Goal: Task Accomplishment & Management: Manage account settings

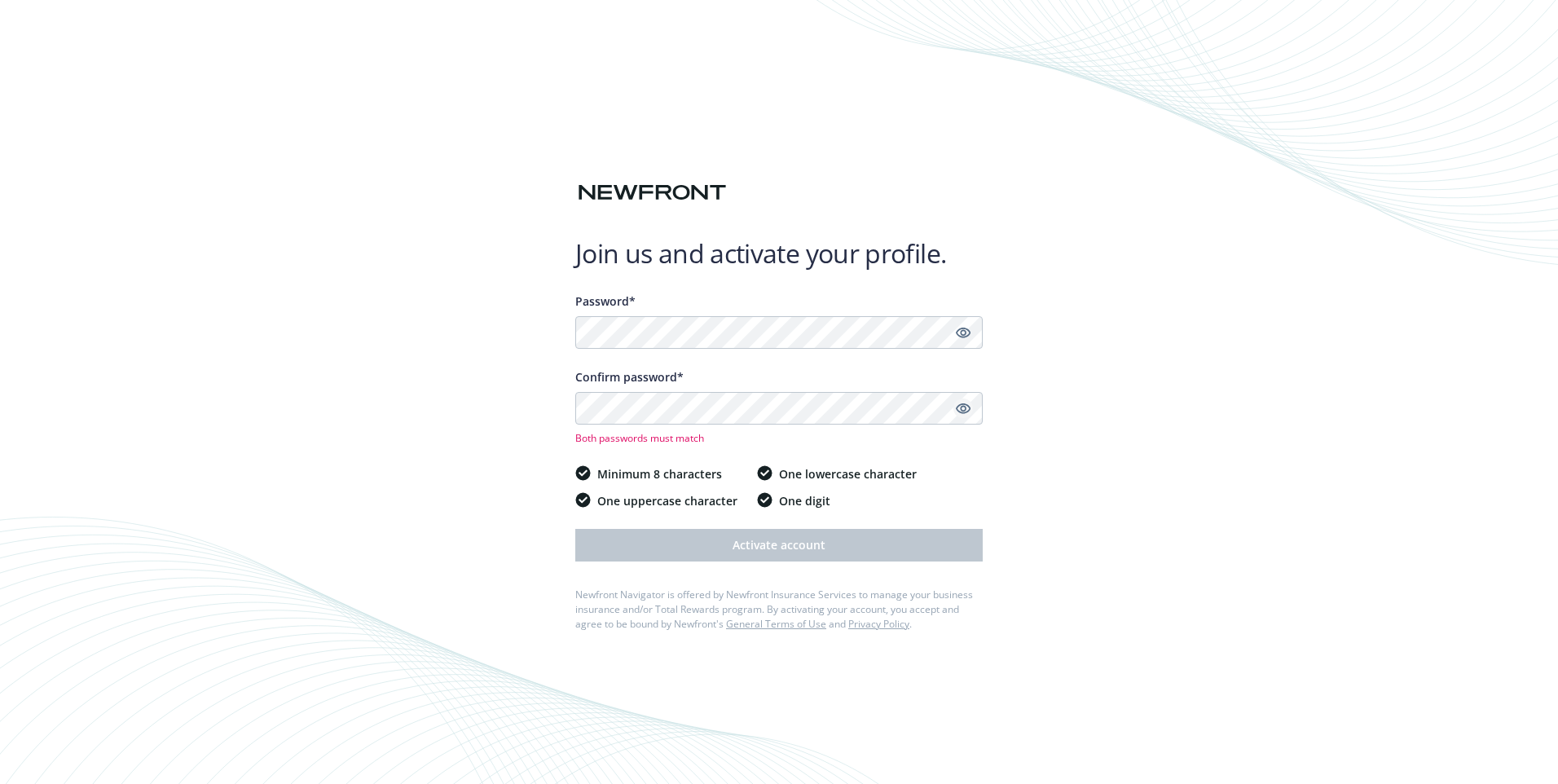
click at [963, 412] on icon "Show password" at bounding box center [962, 407] width 14 height 14
click at [957, 332] on icon "Show password" at bounding box center [962, 332] width 14 height 10
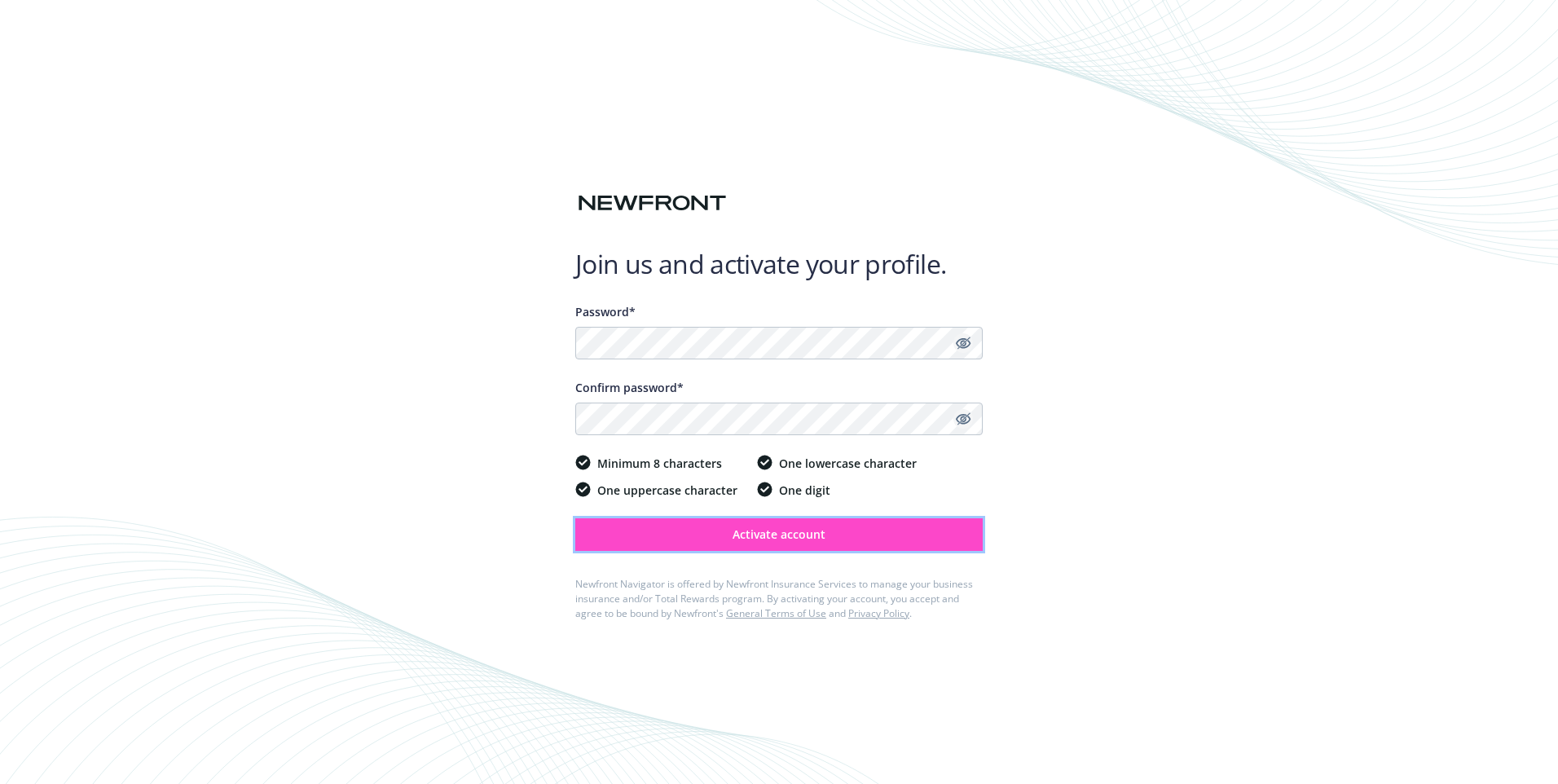
click at [735, 534] on span "Activate account" at bounding box center [779, 534] width 93 height 15
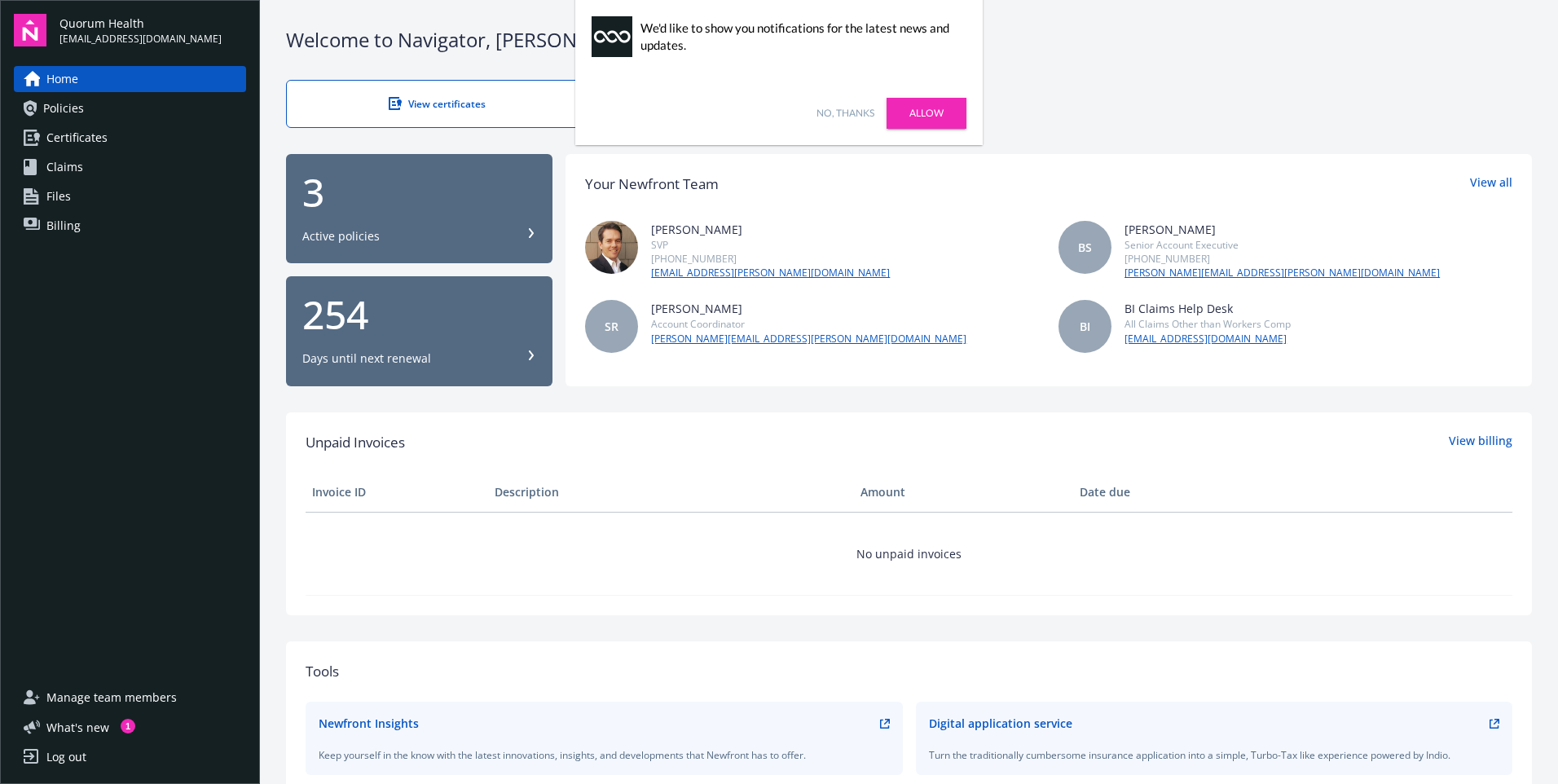
click at [921, 110] on link "Allow" at bounding box center [927, 113] width 80 height 31
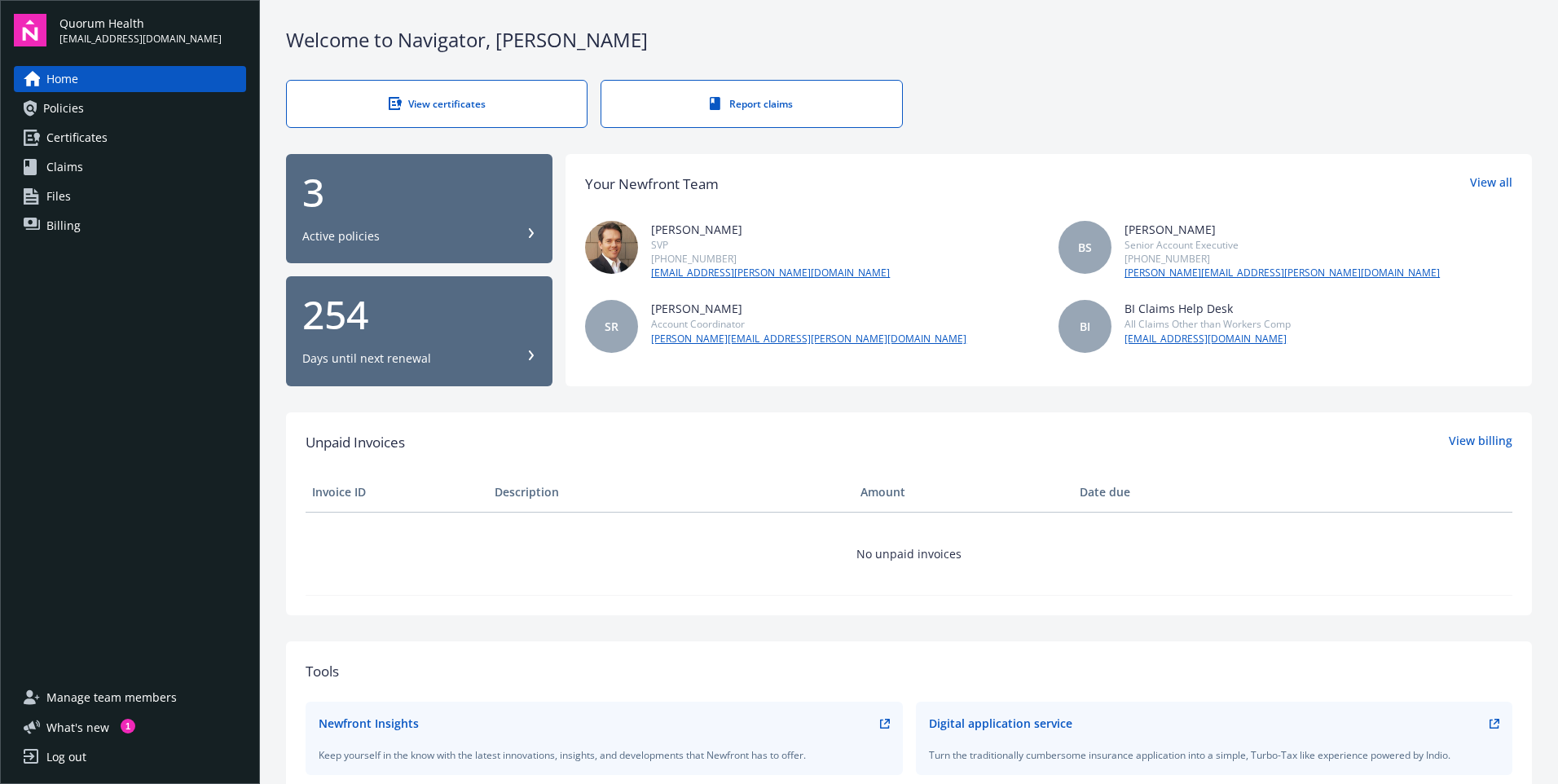
click at [357, 237] on div "Active policies" at bounding box center [341, 236] width 77 height 16
click at [49, 758] on div "Log out" at bounding box center [67, 756] width 40 height 26
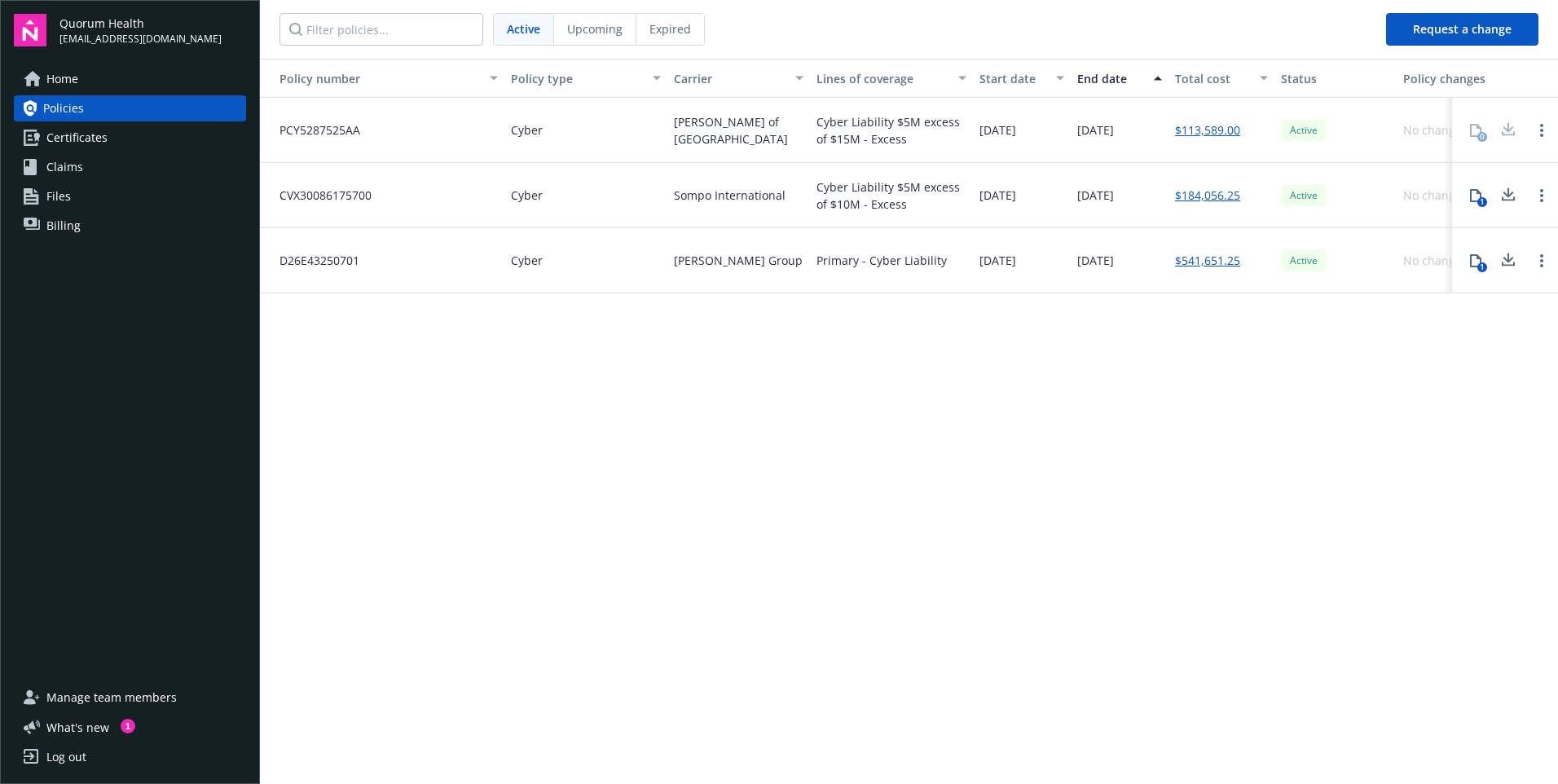
click at [60, 82] on span "Home" at bounding box center [62, 78] width 31 height 26
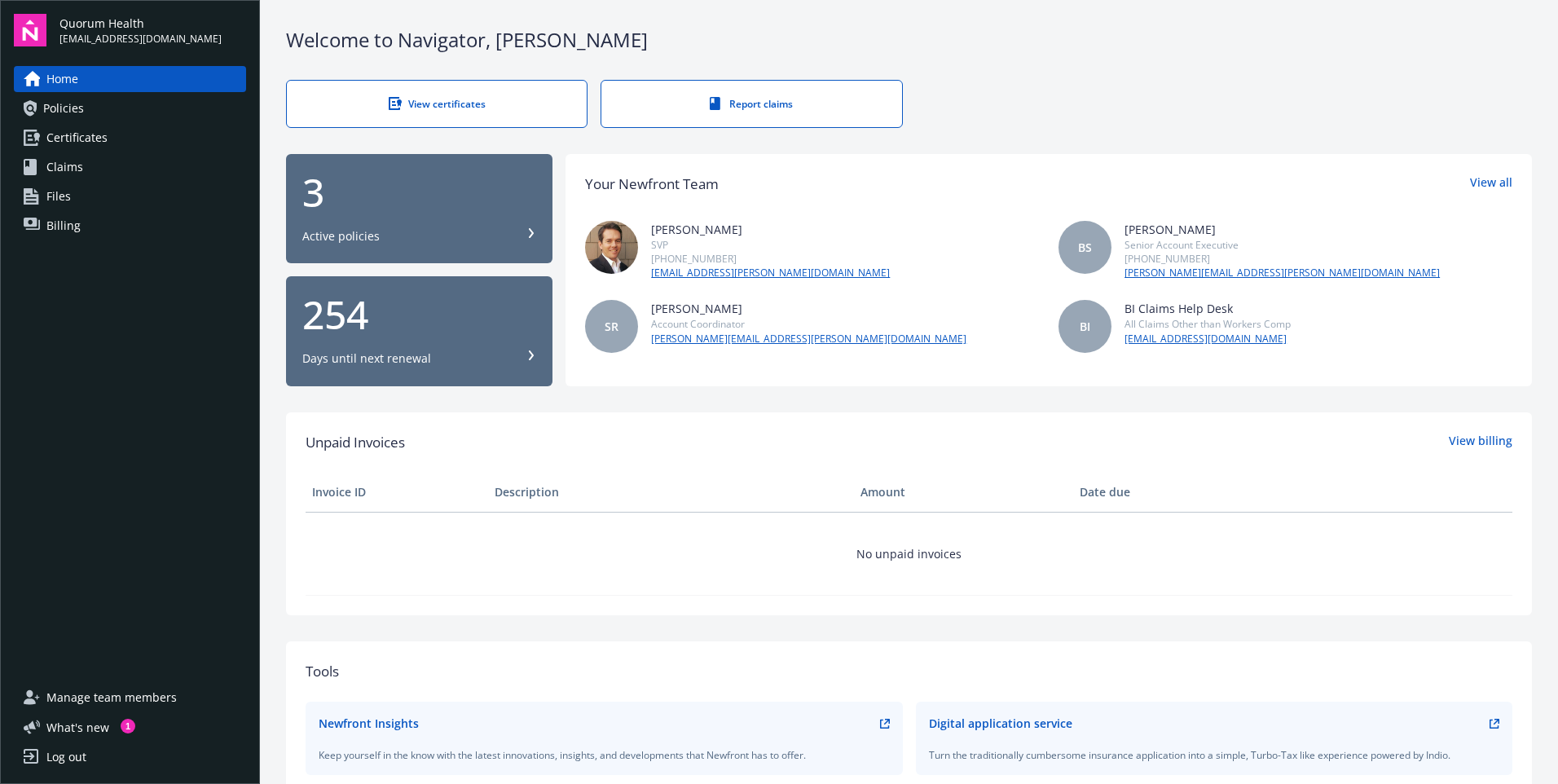
click at [94, 38] on span "[EMAIL_ADDRESS][DOMAIN_NAME]" at bounding box center [141, 38] width 162 height 14
click at [60, 757] on div "Log out" at bounding box center [67, 756] width 40 height 26
